Goal: Task Accomplishment & Management: Complete application form

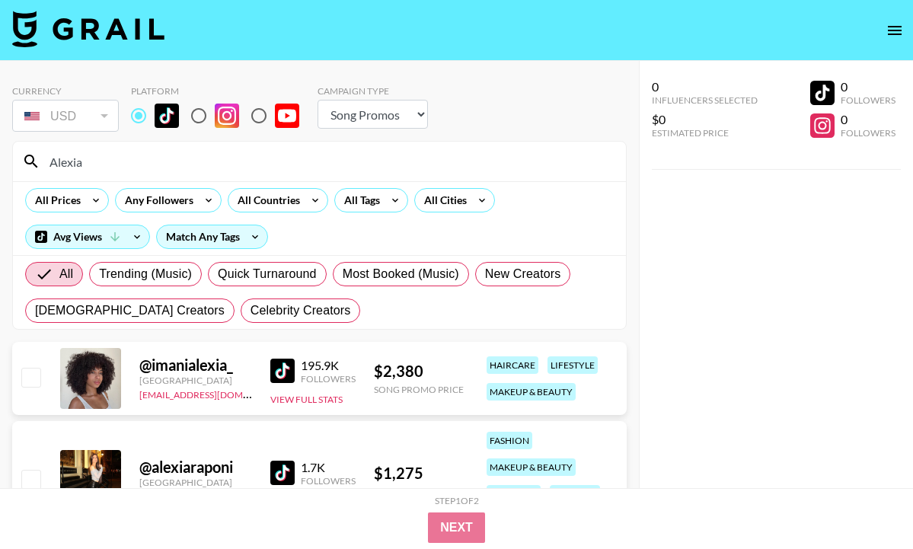
select select "Song"
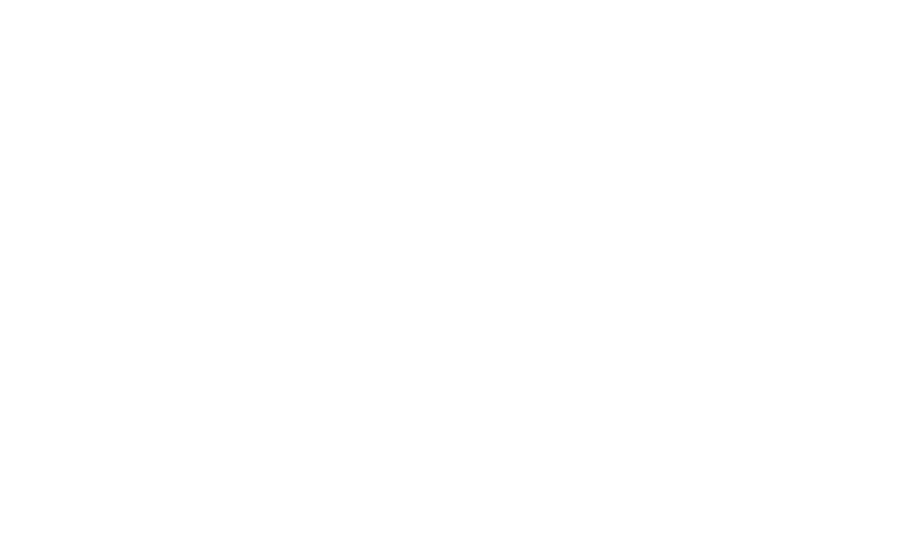
select select "Song"
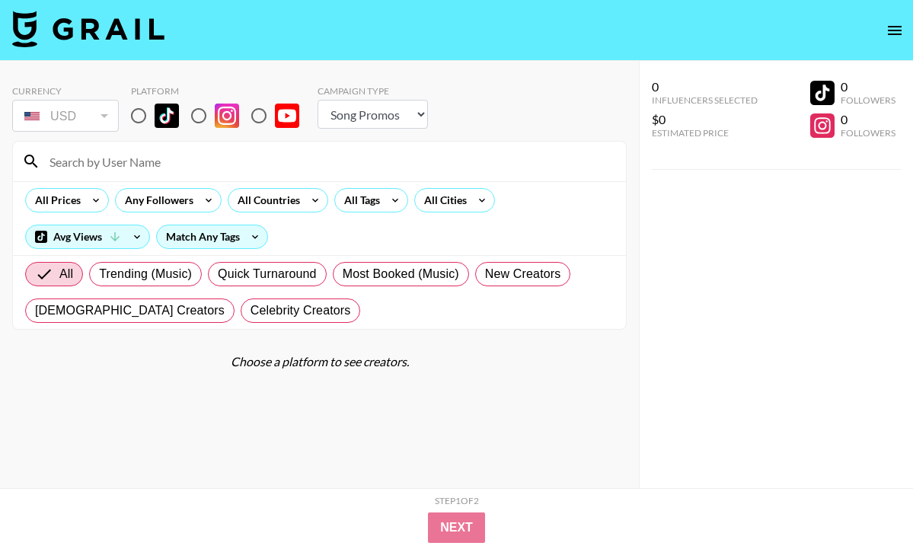
click at [899, 31] on icon "open drawer" at bounding box center [895, 30] width 18 height 18
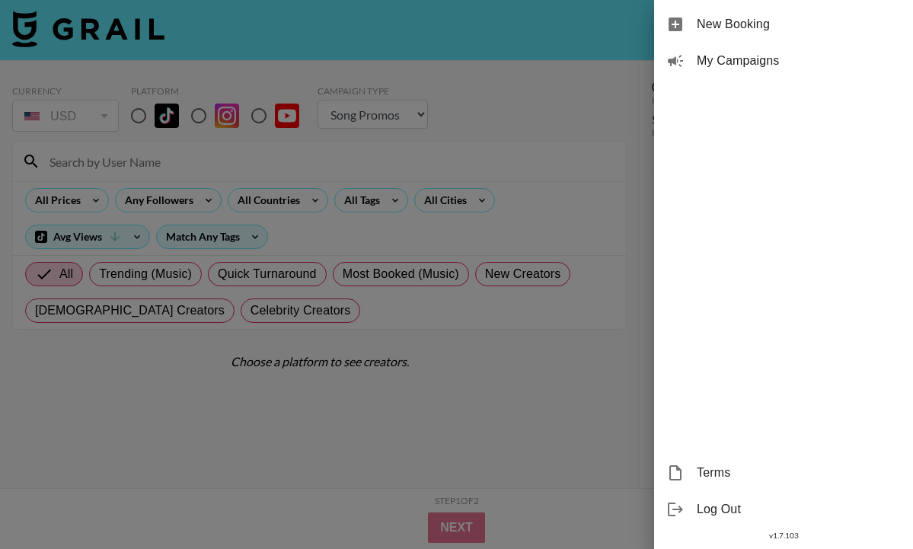
click at [774, 29] on span "New Booking" at bounding box center [799, 24] width 204 height 18
click at [564, 168] on div at bounding box center [456, 274] width 913 height 549
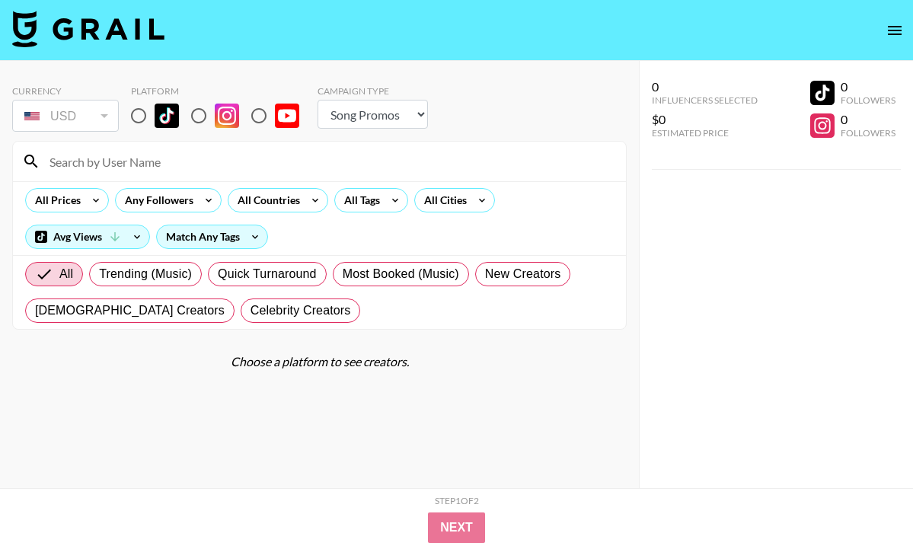
click at [121, 187] on div "All Prices Any Followers All Countries All Tags All Cities Avg Views Match Any …" at bounding box center [319, 218] width 613 height 74
click at [126, 172] on input at bounding box center [328, 161] width 577 height 24
click at [132, 125] on input "radio" at bounding box center [139, 116] width 32 height 32
radio input "true"
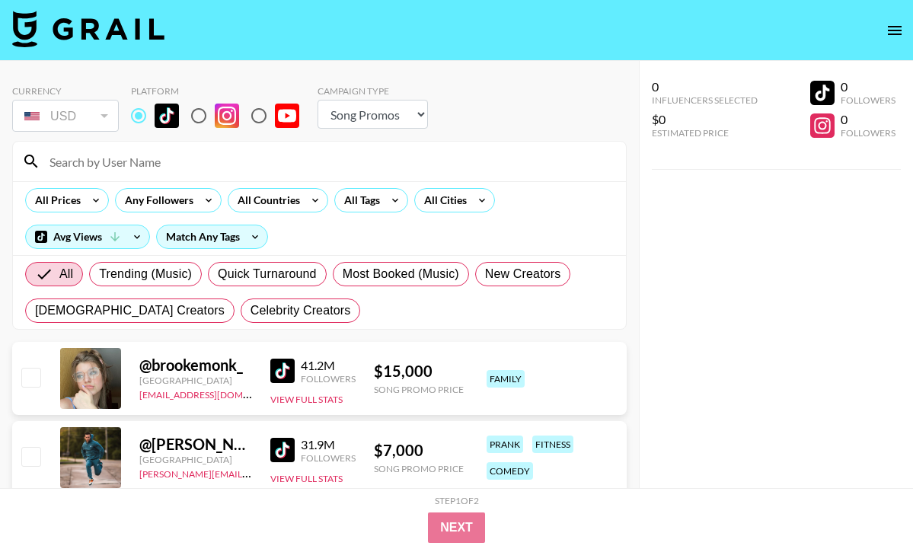
click at [162, 162] on input at bounding box center [328, 161] width 577 height 24
paste input "and6rson"
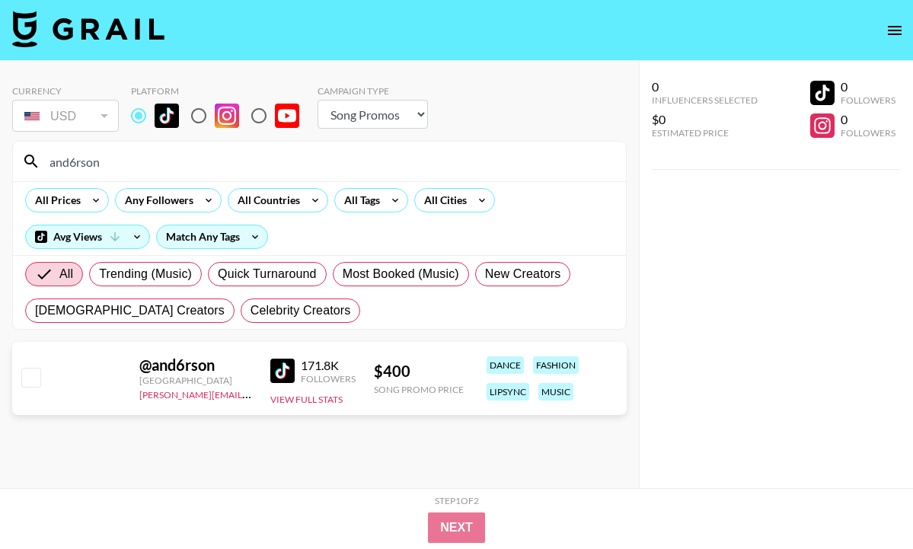
type input "and6rson"
click at [35, 375] on input "checkbox" at bounding box center [30, 377] width 18 height 18
checkbox input "true"
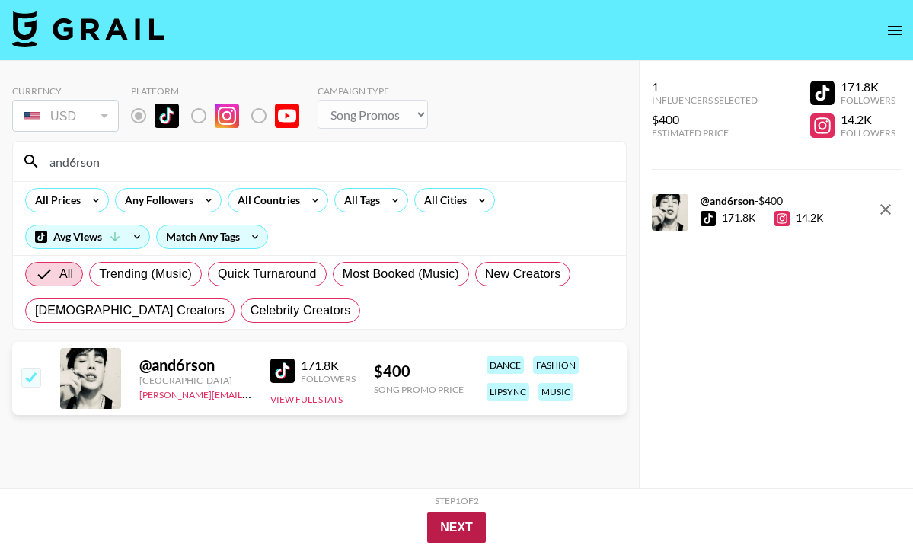
click at [458, 525] on button "Next" at bounding box center [456, 528] width 59 height 30
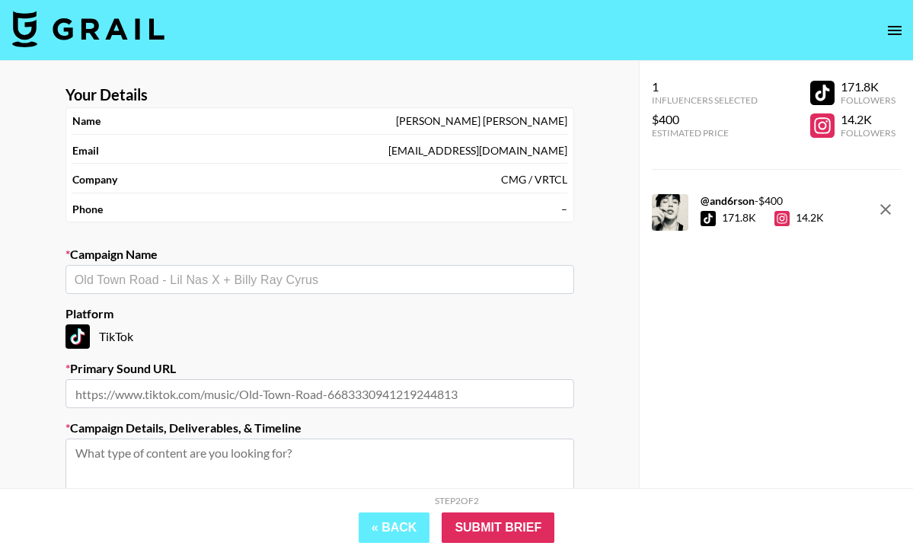
click at [541, 154] on div "mikayla@vrtcl.video" at bounding box center [478, 151] width 179 height 14
click at [507, 208] on div "Phone –" at bounding box center [319, 210] width 495 height 26
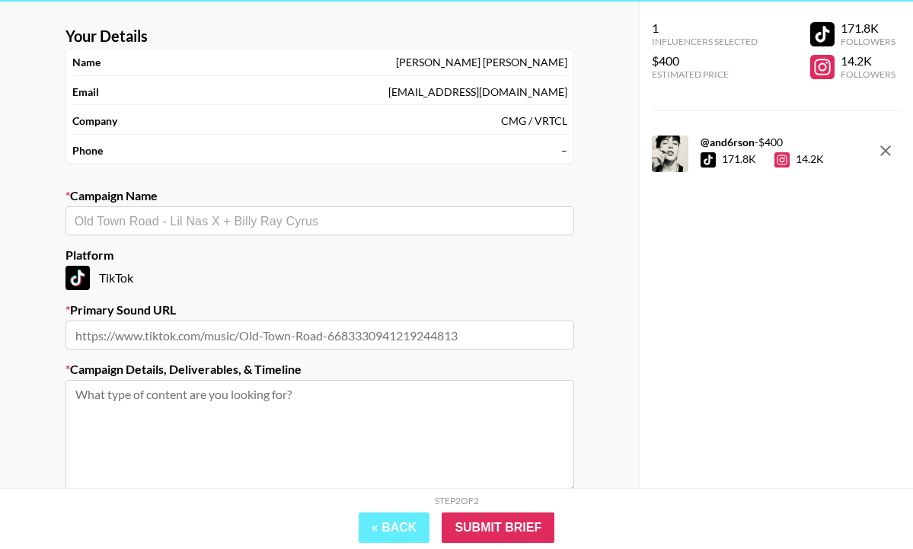
scroll to position [62, 0]
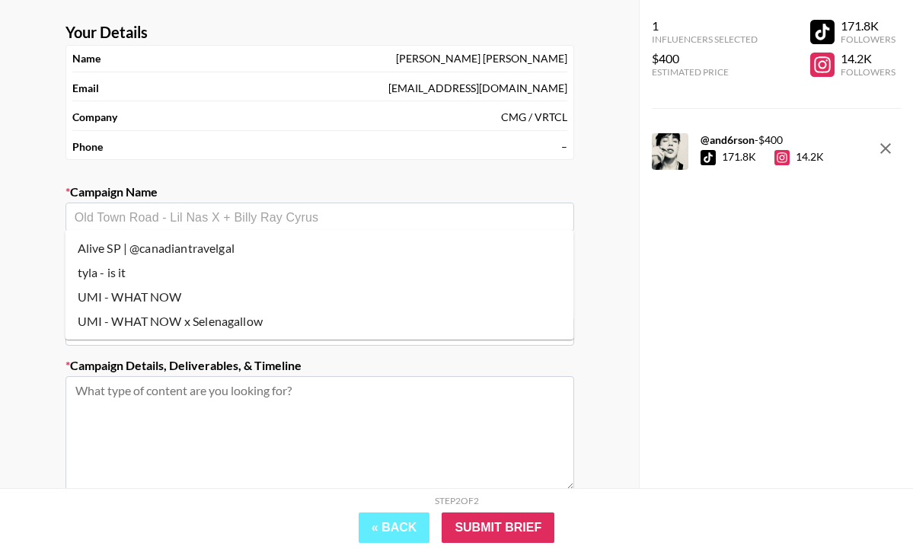
click at [337, 213] on input "text" at bounding box center [320, 218] width 491 height 18
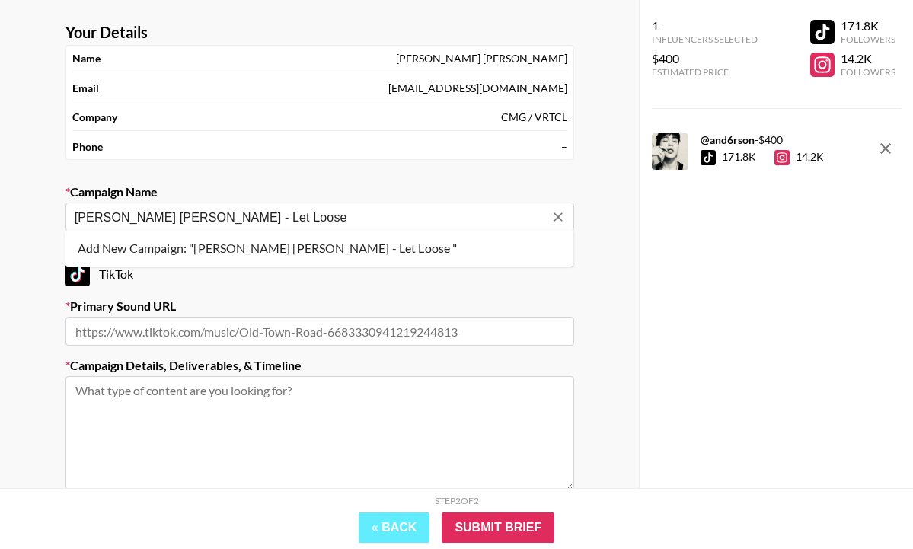
click at [289, 251] on li "Add New Campaign: "Jackson Wang - Let Loose "" at bounding box center [320, 248] width 509 height 24
type input "[PERSON_NAME] [PERSON_NAME] - Let Loose"
click at [341, 331] on input "text" at bounding box center [320, 331] width 509 height 29
paste input "[URL][DOMAIN_NAME]"
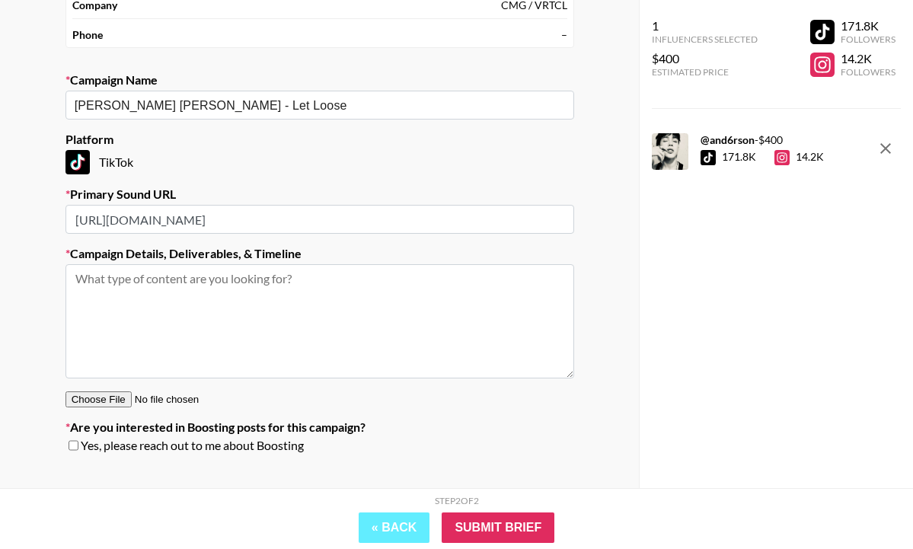
scroll to position [187, 0]
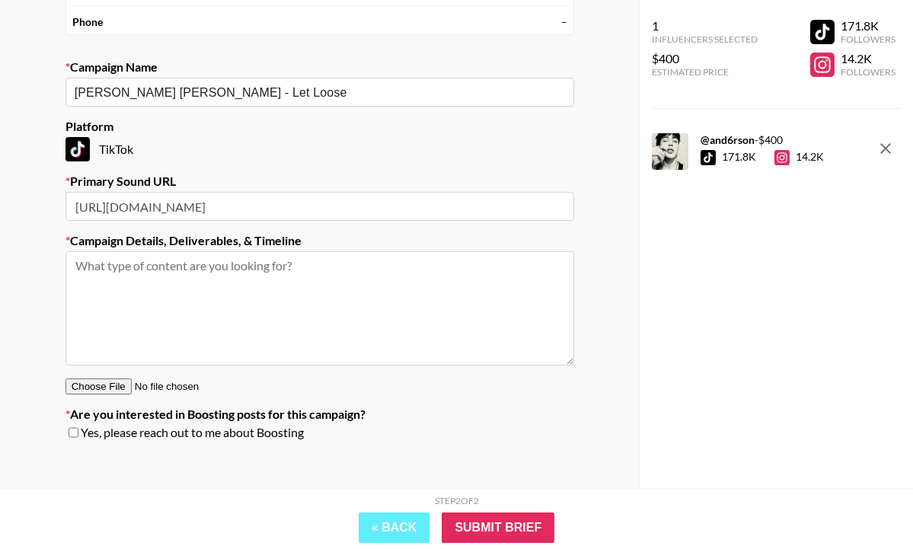
type input "[URL][DOMAIN_NAME]"
click at [288, 311] on textarea at bounding box center [320, 308] width 509 height 114
paste textarea "Creative: Looking for creator to amplify dance trend based off of Jackson Wang'…"
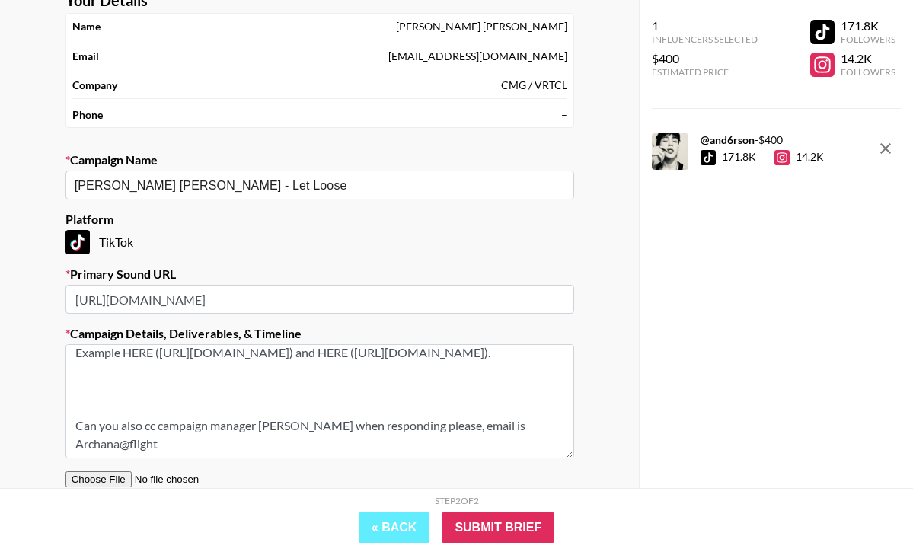
scroll to position [171, 0]
click at [155, 426] on textarea "Creative: Looking for creator to amplify dance trend based off of Jackson Wang'…" at bounding box center [320, 401] width 509 height 114
click at [406, 444] on textarea "Creative: Looking for creator to amplify dance trend based off of Jackson Wang'…" at bounding box center [320, 401] width 509 height 114
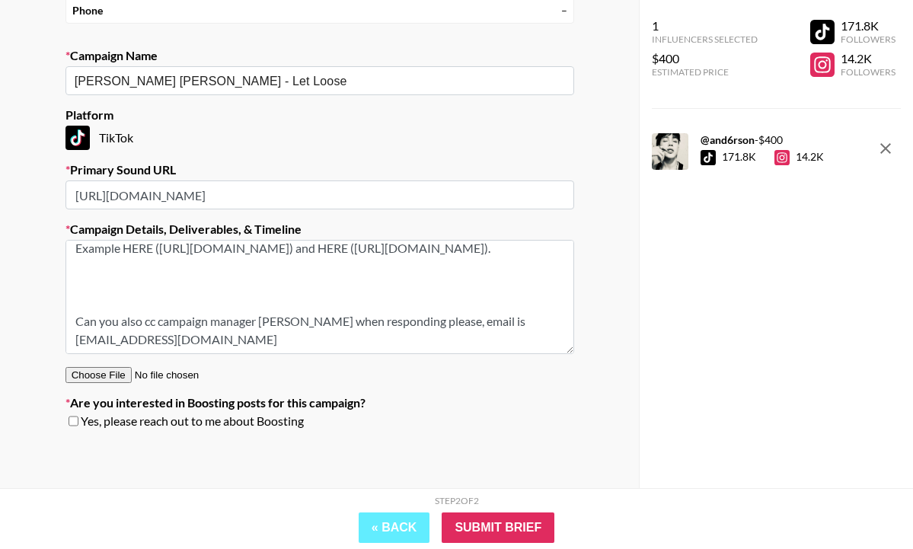
scroll to position [198, 0]
click at [77, 324] on textarea "Creative: Looking for creator to amplify dance trend based off of Jackson Wang'…" at bounding box center [320, 298] width 509 height 114
click at [215, 341] on textarea "Creative: Looking for creator to amplify dance trend based off of Jackson Wang'…" at bounding box center [320, 298] width 509 height 114
click at [192, 340] on textarea "Creative: Looking for creator to amplify dance trend based off of Jackson Wang'…" at bounding box center [320, 298] width 509 height 114
click at [95, 325] on textarea "Creative: Looking for creator to amplify dance trend based off of Jackson Wang'…" at bounding box center [320, 298] width 509 height 114
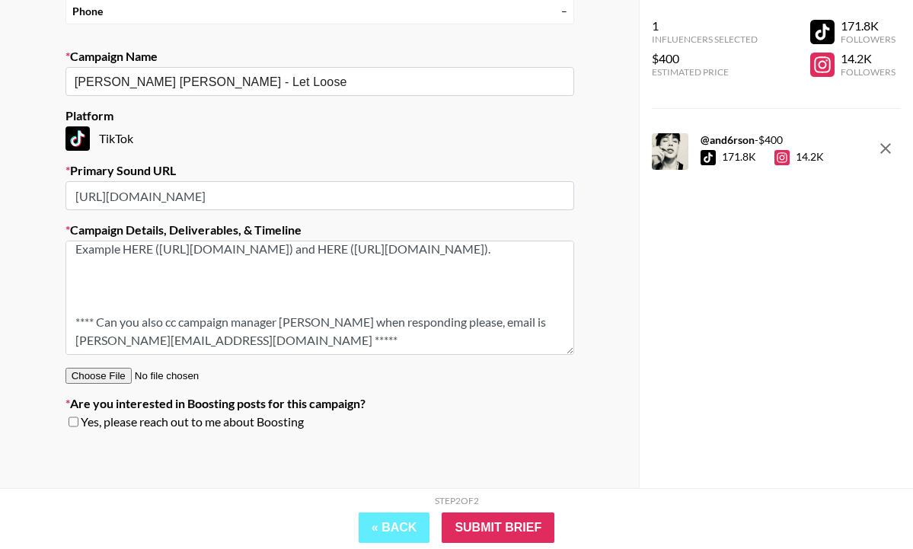
drag, startPoint x: 251, startPoint y: 343, endPoint x: 61, endPoint y: 318, distance: 191.3
click at [61, 318] on section "Your Details Name Mikayla Lashay Email mikayla@vrtcl.video Company CMG / VRTCL …" at bounding box center [319, 164] width 533 height 579
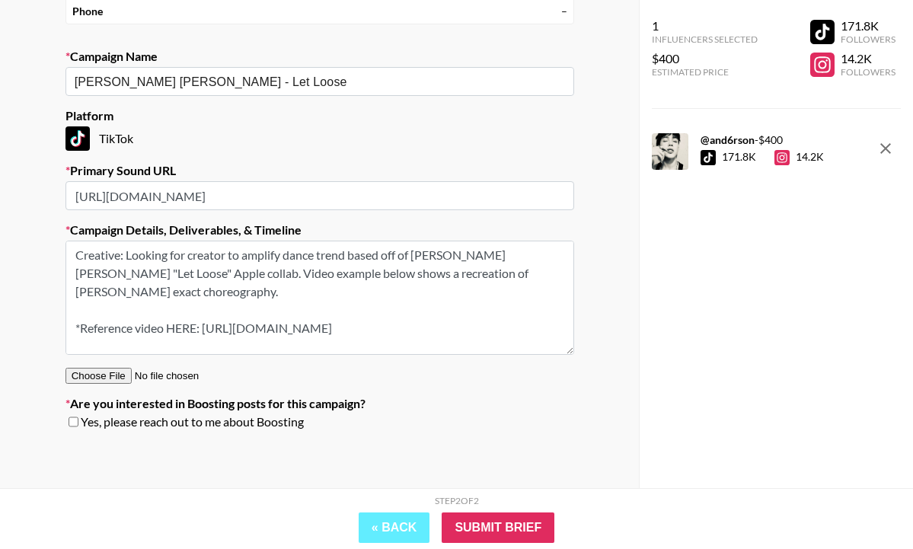
scroll to position [0, 0]
click at [77, 253] on textarea "Creative: Looking for creator to amplify dance trend based off of Jackson Wang'…" at bounding box center [320, 298] width 509 height 114
click at [83, 254] on textarea "Creative: Looking for creator to amplify dance trend based off of Jackson Wang'…" at bounding box center [320, 298] width 509 height 114
paste textarea "**** Can you also cc campaign manager Archana when responding please, email is …"
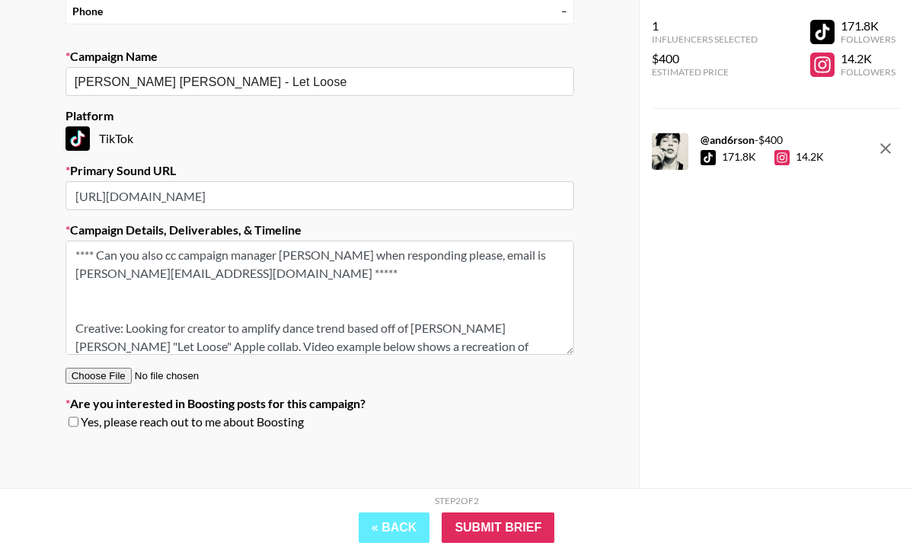
click at [177, 257] on textarea "**** Can you also cc campaign manager Archana when responding please, email is …" at bounding box center [320, 298] width 509 height 114
click at [322, 255] on textarea "**** Can you also cc/reply to campaign manager Archana when responding please, …" at bounding box center [320, 298] width 509 height 114
click at [323, 255] on textarea "**** Can you also cc/reply to campaign manager Archana when responding please, …" at bounding box center [320, 298] width 509 height 114
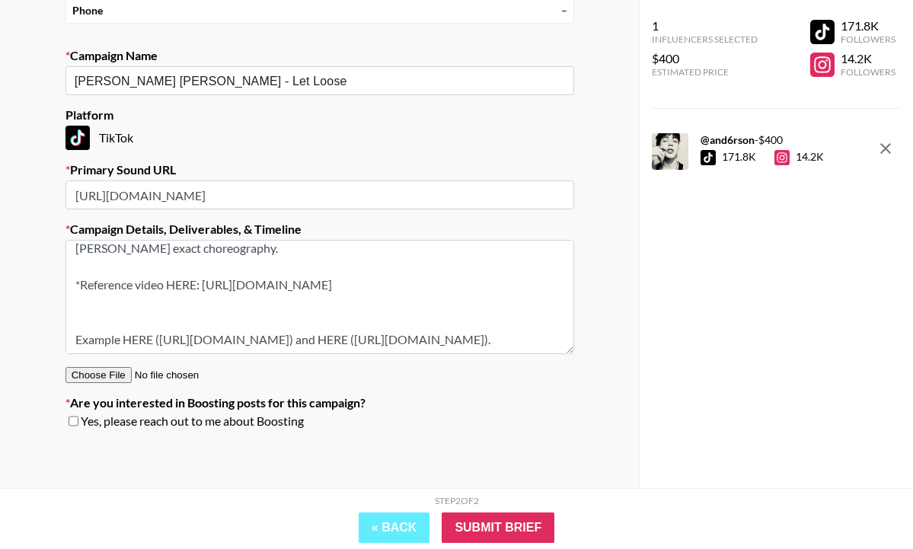
scroll to position [198, 0]
type textarea "**** Can you also cc/reply to campaign manager Archana when responding please, …"
click at [529, 537] on input "Submit Brief" at bounding box center [498, 528] width 113 height 30
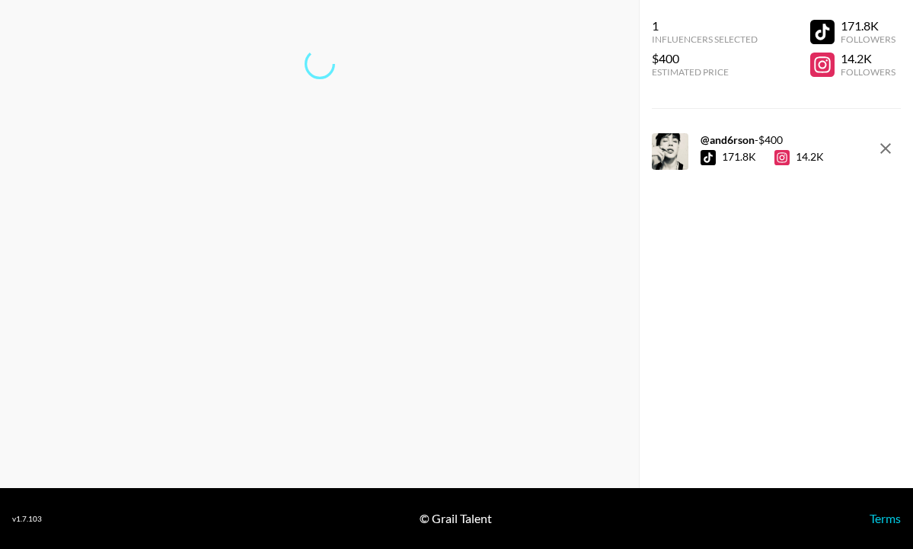
scroll to position [61, 0]
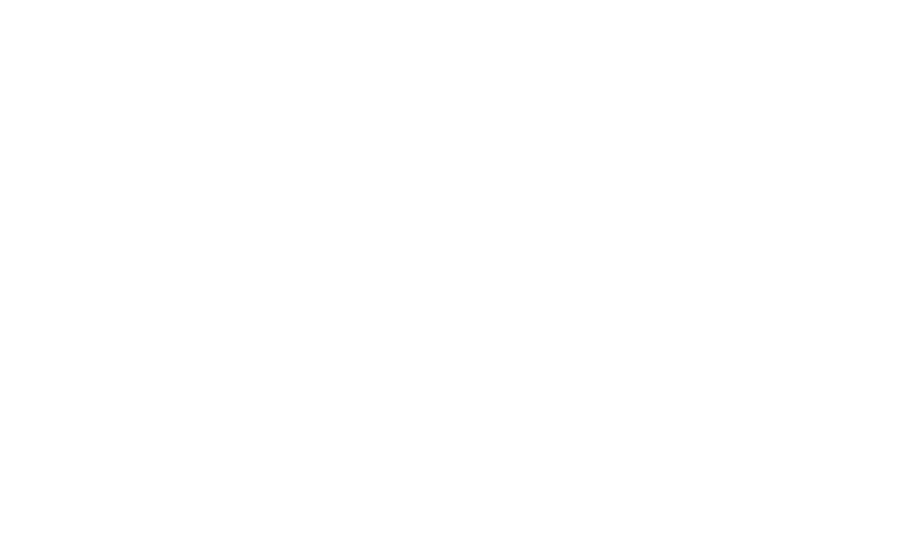
select select "Song"
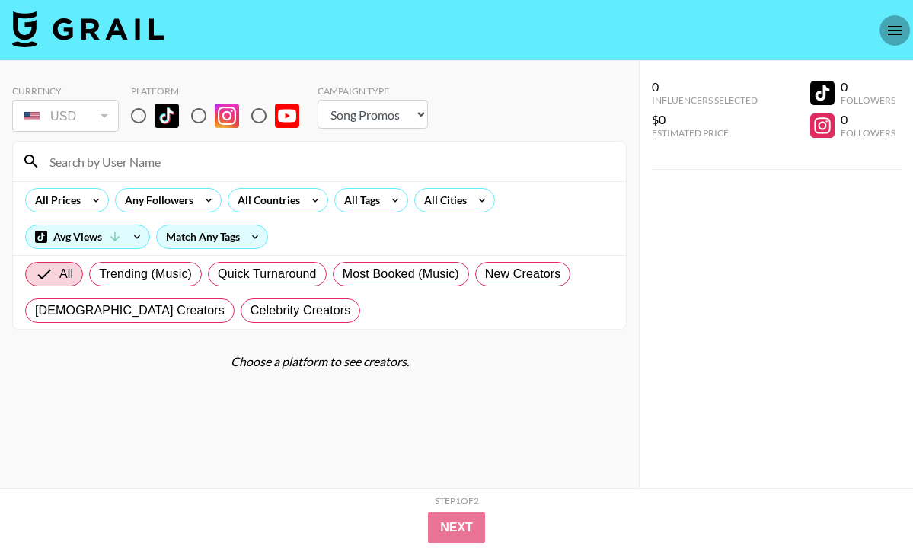
click at [905, 37] on button "open drawer" at bounding box center [895, 30] width 30 height 30
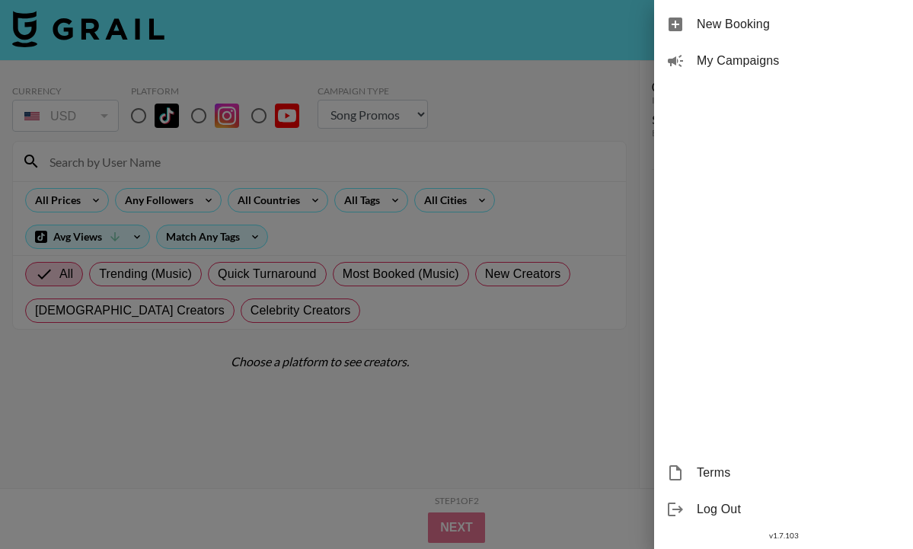
click at [787, 61] on span "My Campaigns" at bounding box center [799, 61] width 204 height 18
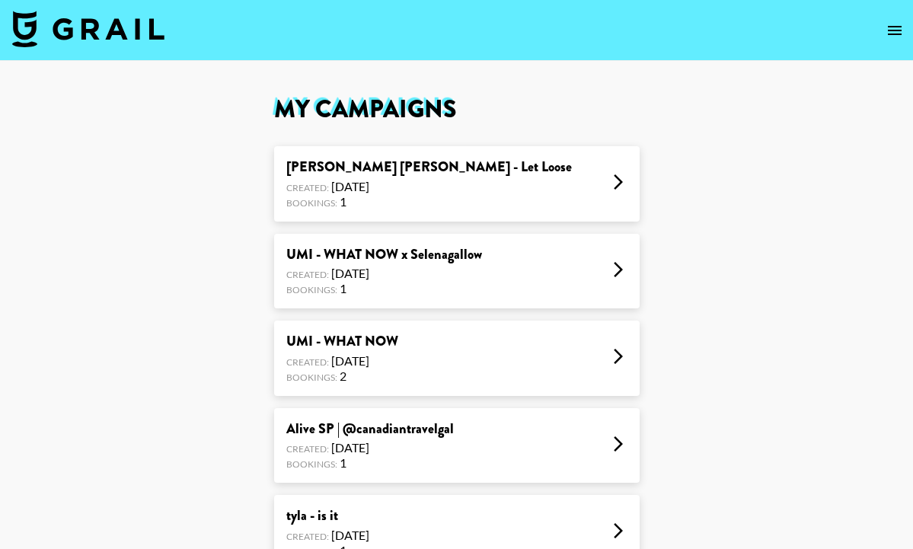
click at [436, 203] on div "[PERSON_NAME] [PERSON_NAME] - Let Loose Created: [DATE] Bookings: 1" at bounding box center [457, 183] width 366 height 75
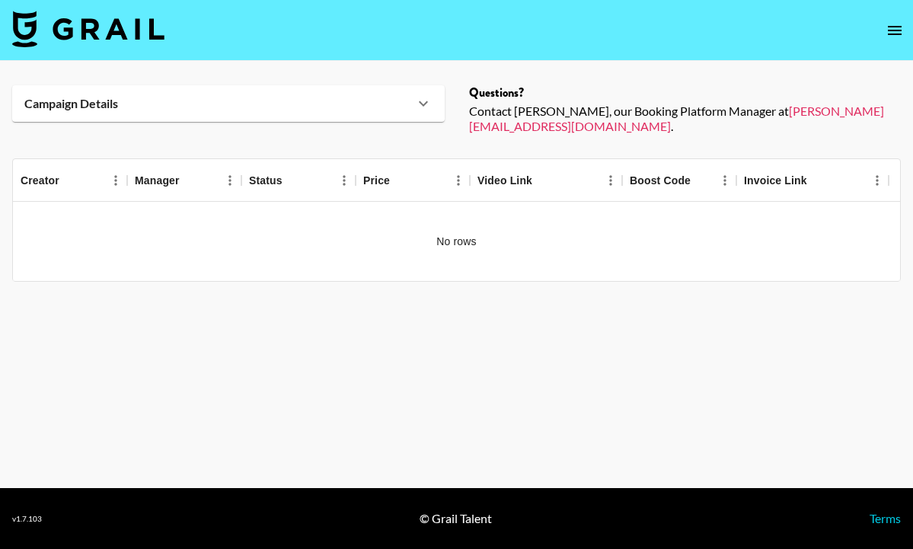
scroll to position [1, 0]
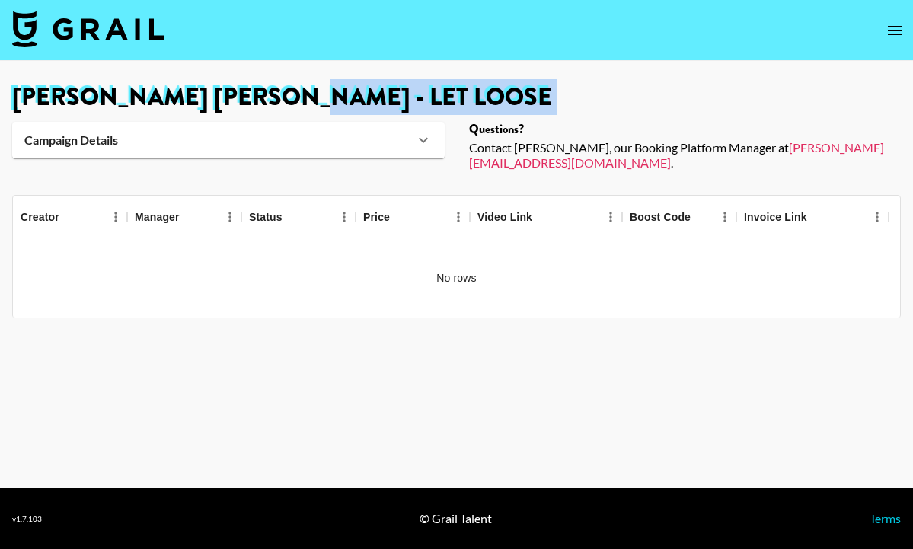
drag, startPoint x: 309, startPoint y: 116, endPoint x: 289, endPoint y: 109, distance: 20.2
click at [309, 116] on div "[PERSON_NAME] [PERSON_NAME] - Let Loose Campaign Details Sound URL [URL][DOMAIN…" at bounding box center [456, 127] width 913 height 85
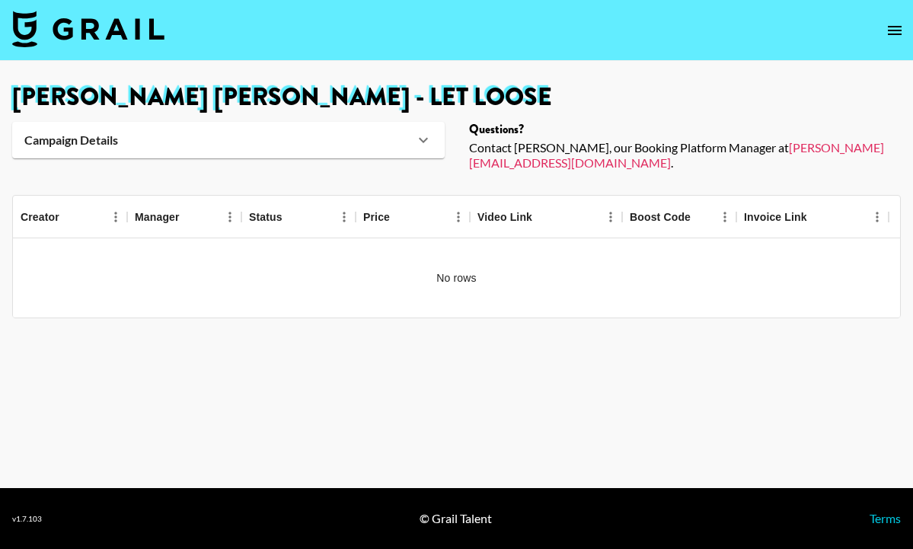
drag, startPoint x: 289, startPoint y: 109, endPoint x: 408, endPoint y: 197, distance: 147.0
click at [290, 109] on h1 "[PERSON_NAME] [PERSON_NAME] - Let Loose" at bounding box center [456, 97] width 889 height 24
click at [410, 111] on div "[PERSON_NAME] [PERSON_NAME] - Let Loose Campaign Details Sound URL [URL][DOMAIN…" at bounding box center [456, 127] width 913 height 85
click at [417, 111] on div "[PERSON_NAME] [PERSON_NAME] - Let Loose Campaign Details Sound URL [URL][DOMAIN…" at bounding box center [456, 127] width 913 height 85
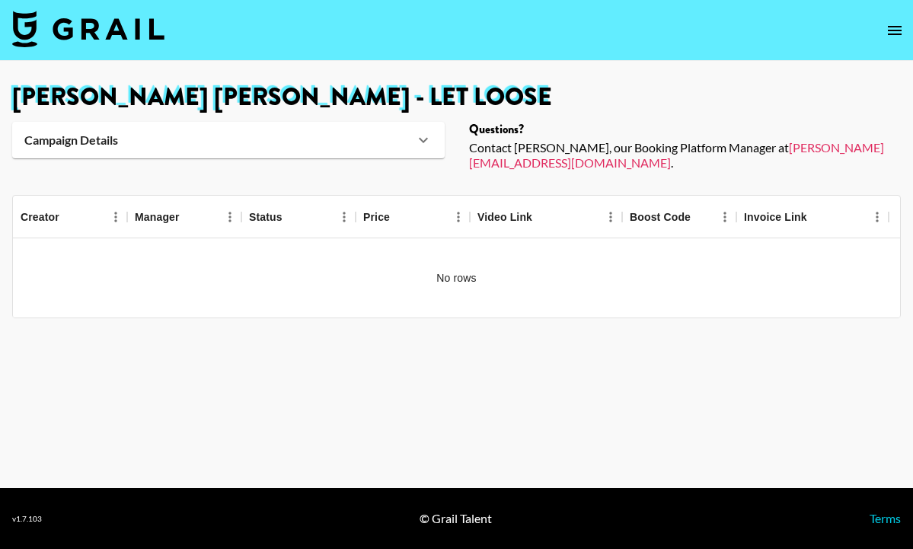
click at [423, 103] on h1 "[PERSON_NAME] [PERSON_NAME] - Let Loose" at bounding box center [456, 97] width 889 height 24
click at [424, 143] on icon at bounding box center [423, 140] width 18 height 18
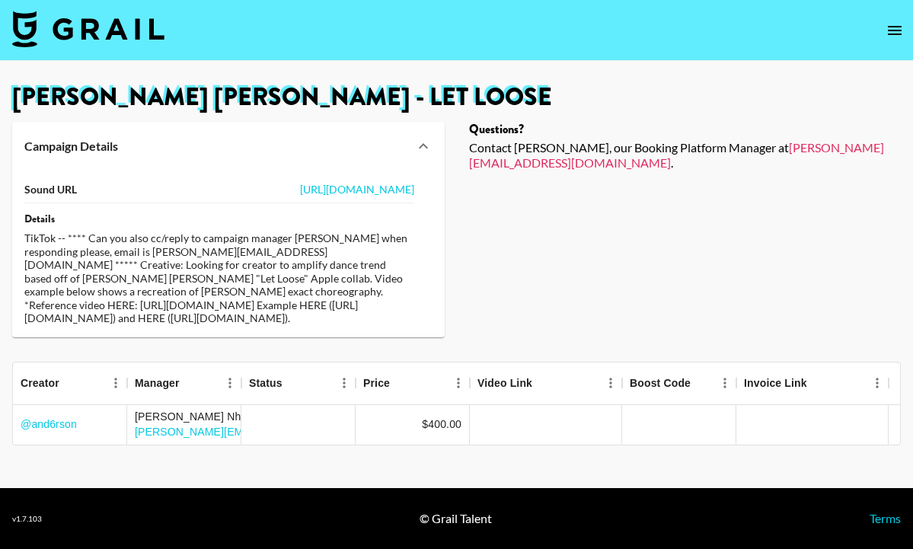
scroll to position [3, 0]
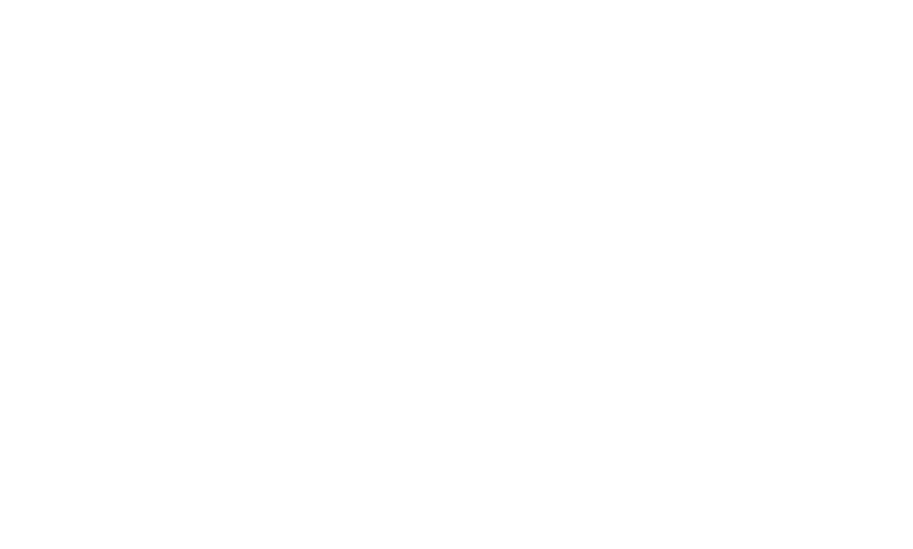
select select "Song"
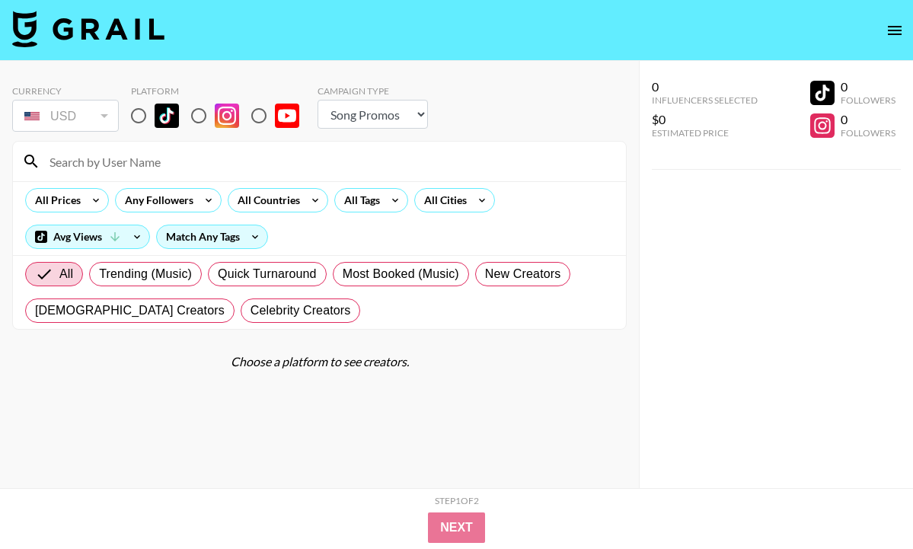
click at [141, 121] on input "radio" at bounding box center [139, 116] width 32 height 32
radio input "true"
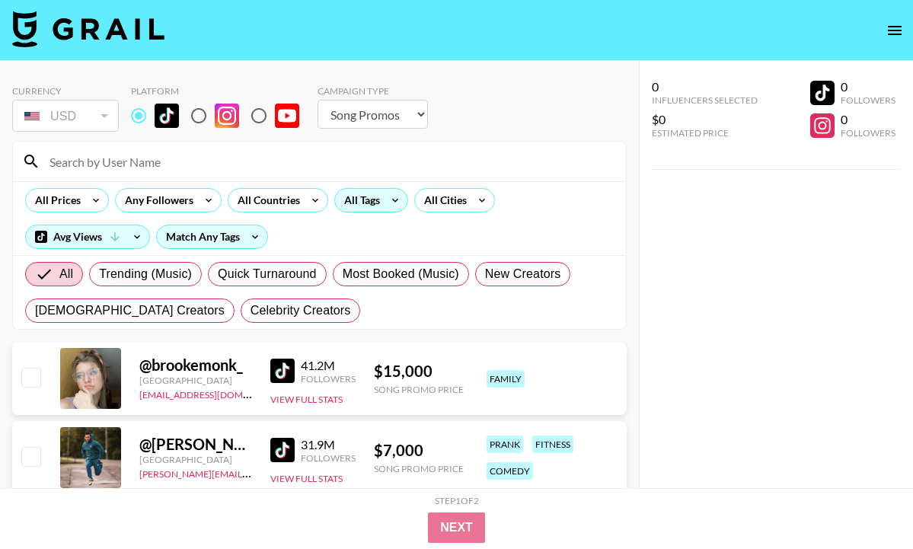
click at [363, 200] on div "All Tags" at bounding box center [359, 200] width 48 height 23
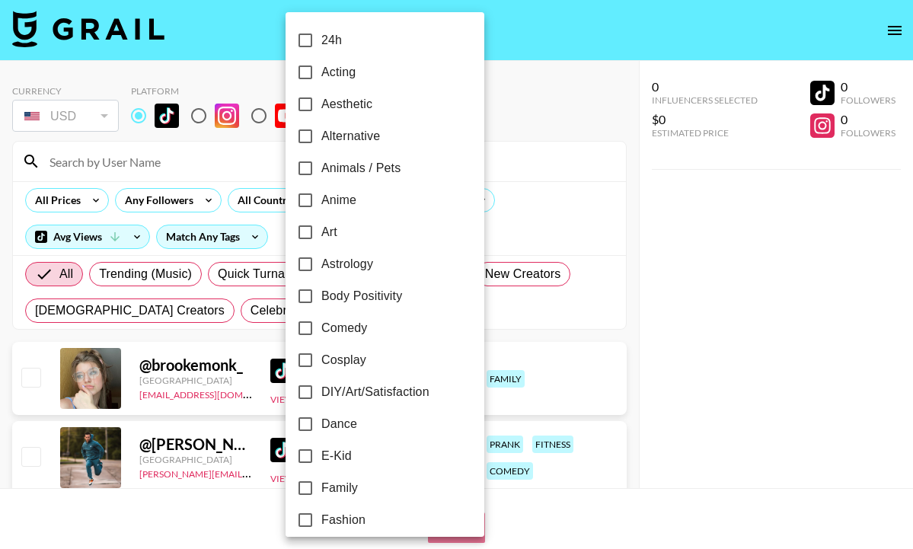
click at [130, 111] on div at bounding box center [456, 274] width 913 height 549
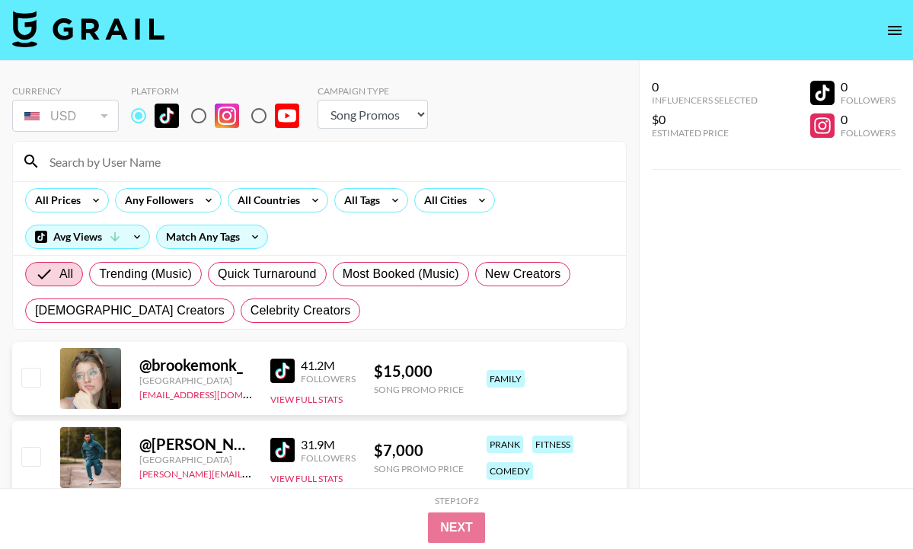
click at [205, 117] on input "radio" at bounding box center [199, 116] width 32 height 32
radio input "true"
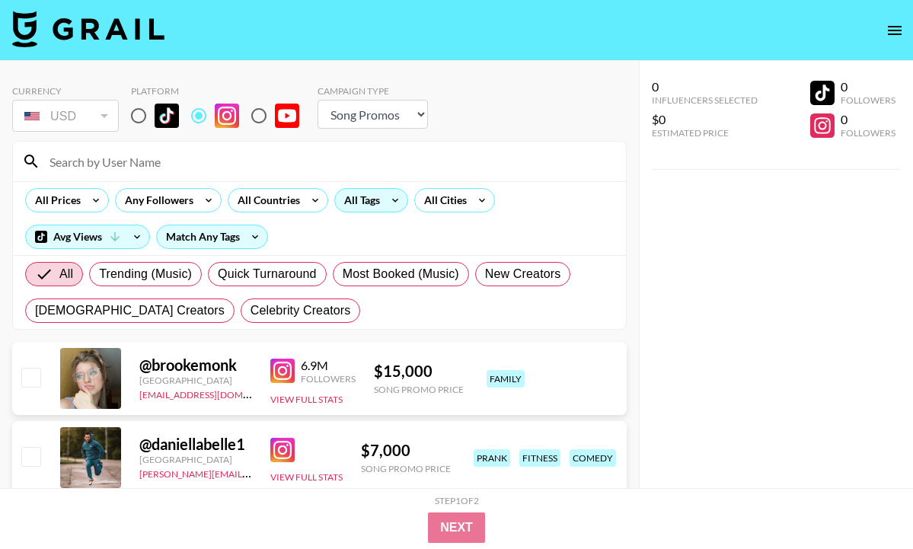
click at [352, 194] on div "All Tags" at bounding box center [359, 200] width 48 height 23
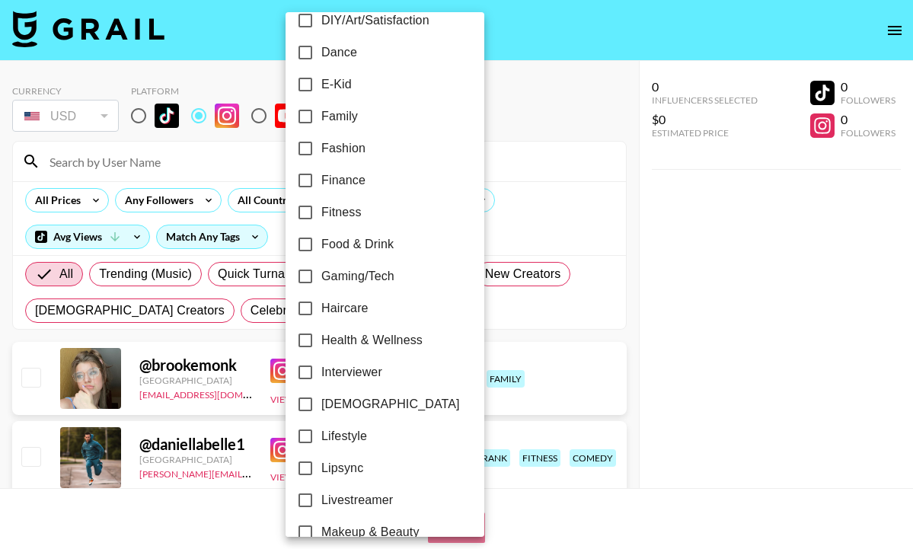
scroll to position [347, 0]
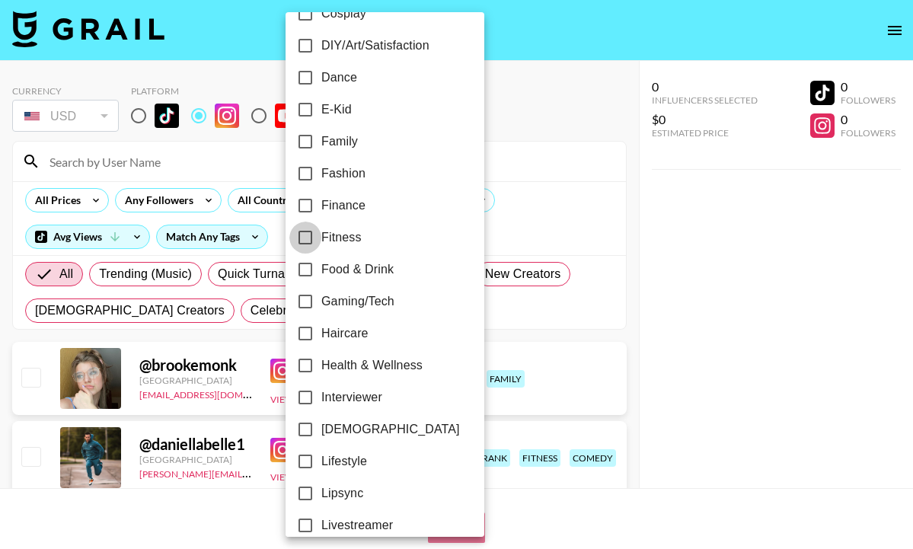
click at [314, 238] on input "Fitness" at bounding box center [305, 238] width 32 height 32
checkbox input "true"
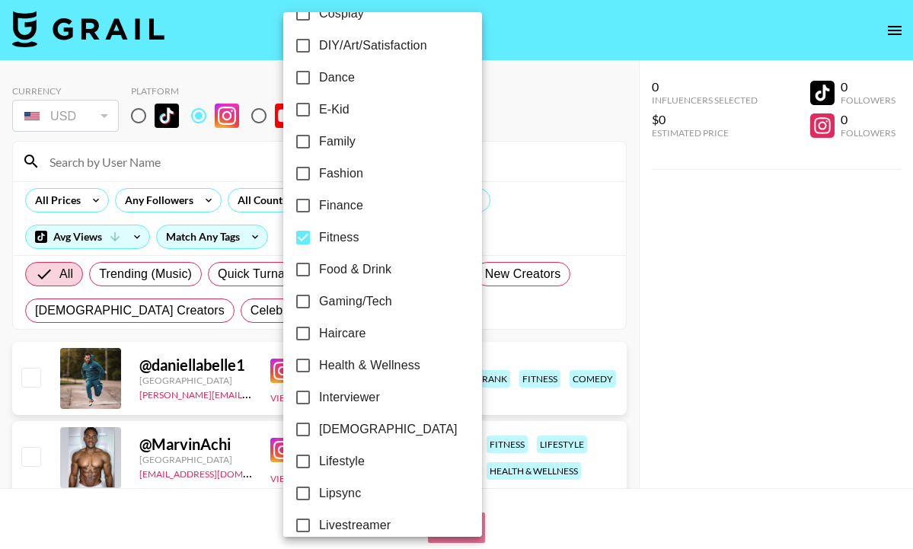
click at [209, 356] on div at bounding box center [456, 274] width 913 height 549
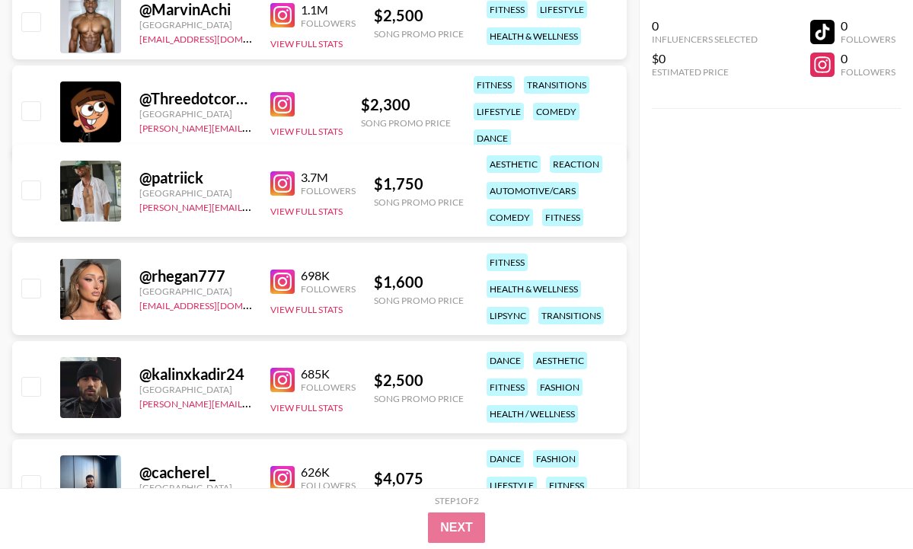
scroll to position [435, 0]
click at [275, 282] on img at bounding box center [282, 282] width 24 height 24
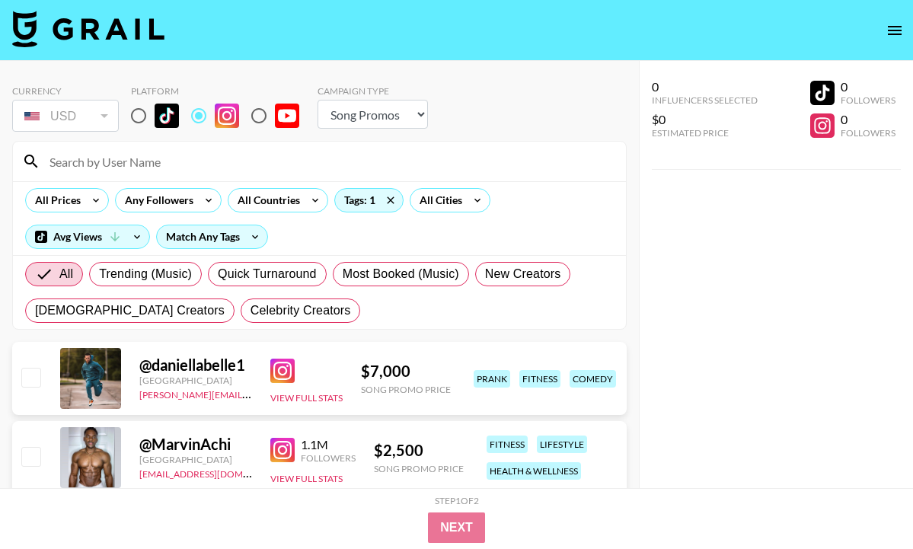
scroll to position [0, 0]
